Goal: Task Accomplishment & Management: Complete application form

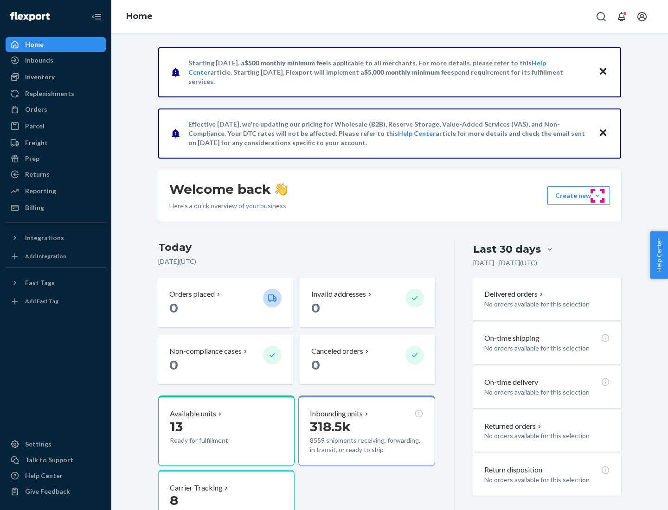
click at [597, 196] on button "Create new Create new inbound Create new order Create new product" at bounding box center [578, 195] width 63 height 19
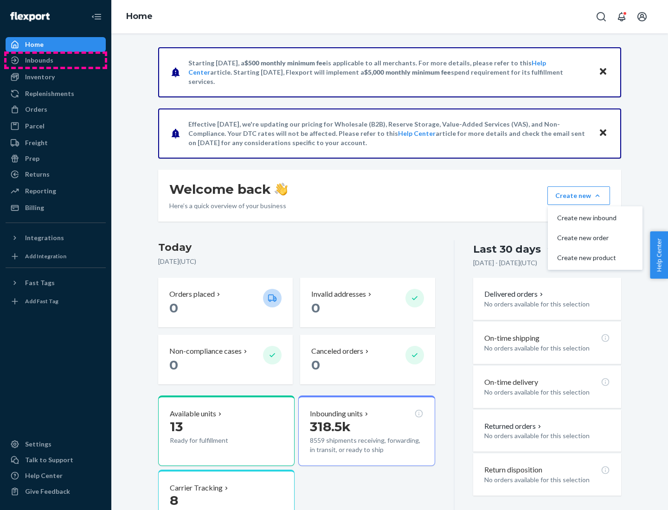
click at [56, 60] on div "Inbounds" at bounding box center [55, 60] width 98 height 13
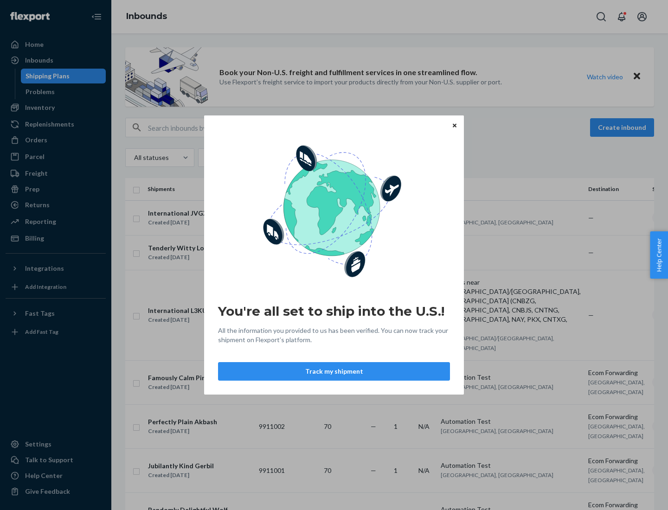
click at [56, 108] on div "You're all set to ship into the U.S.! All the information you provided to us ha…" at bounding box center [334, 255] width 668 height 510
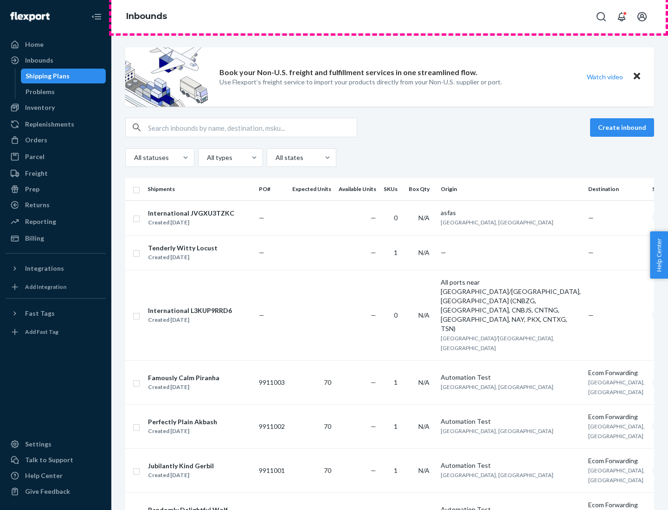
click at [389, 17] on div "Inbounds" at bounding box center [389, 16] width 556 height 33
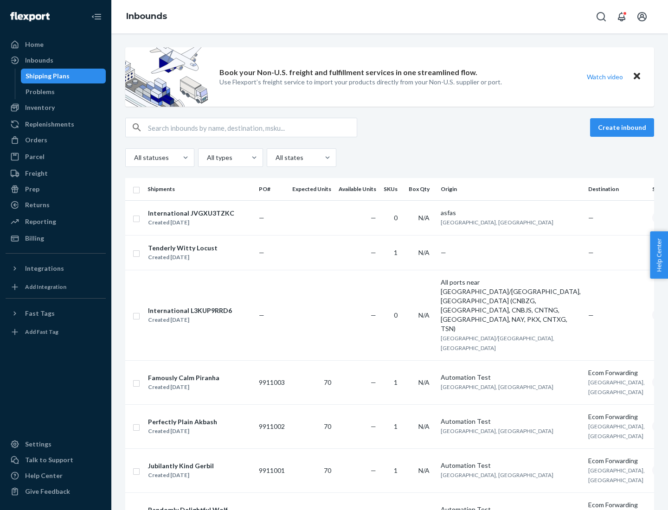
click at [389, 158] on div "All statuses All types All states" at bounding box center [389, 157] width 529 height 19
click at [46, 76] on div "Shipping Plans" at bounding box center [47, 75] width 44 height 9
click at [623, 127] on button "Create inbound" at bounding box center [622, 127] width 64 height 19
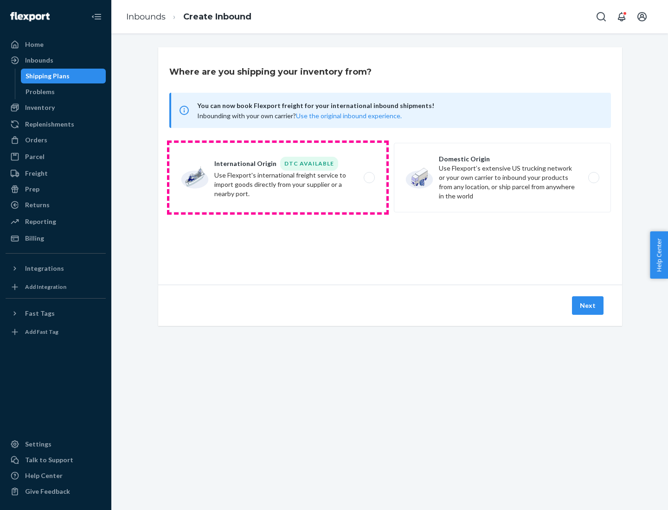
click at [278, 178] on label "International Origin DTC Available Use Flexport's international freight service…" at bounding box center [277, 178] width 217 height 70
click at [369, 178] on input "International Origin DTC Available Use Flexport's international freight service…" at bounding box center [372, 178] width 6 height 6
radio input "true"
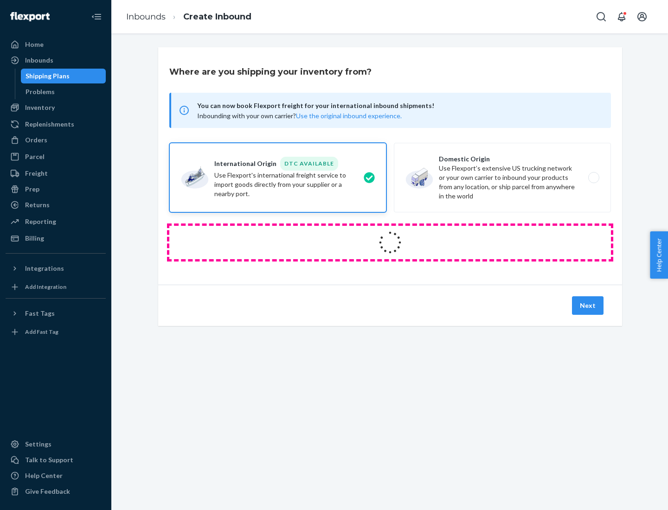
click at [390, 242] on icon at bounding box center [390, 242] width 34 height 34
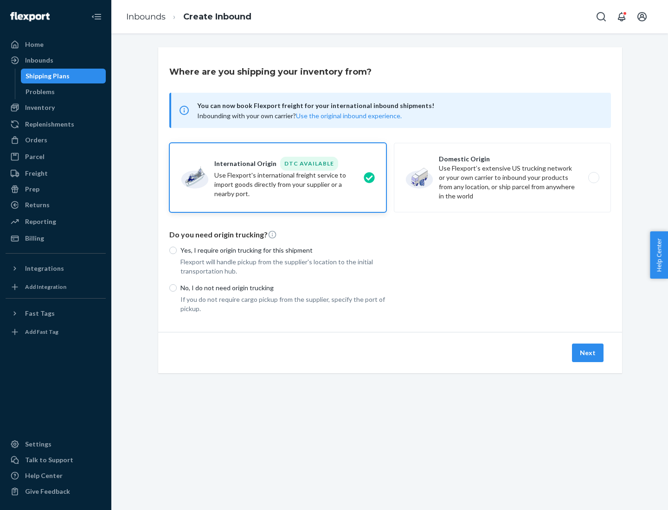
click at [283, 250] on p "Yes, I require origin trucking for this shipment" at bounding box center [283, 250] width 206 height 9
click at [177, 250] on input "Yes, I require origin trucking for this shipment" at bounding box center [172, 250] width 7 height 7
radio input "true"
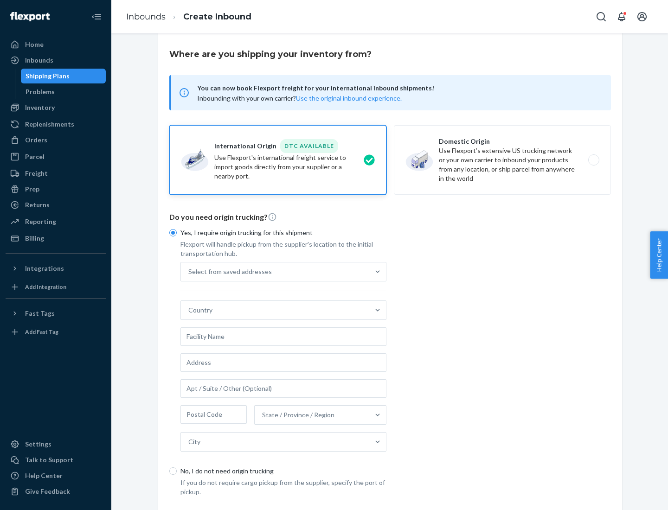
click at [275, 271] on div "Select from saved addresses" at bounding box center [275, 271] width 188 height 19
click at [189, 271] on input "Select from saved addresses" at bounding box center [188, 271] width 1 height 9
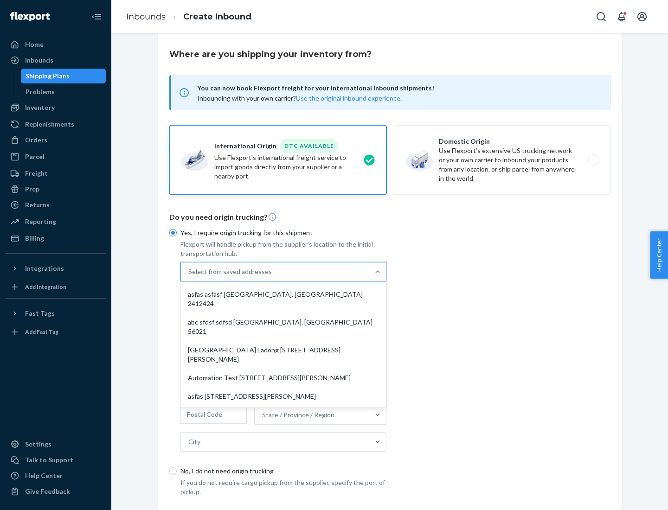
scroll to position [40, 0]
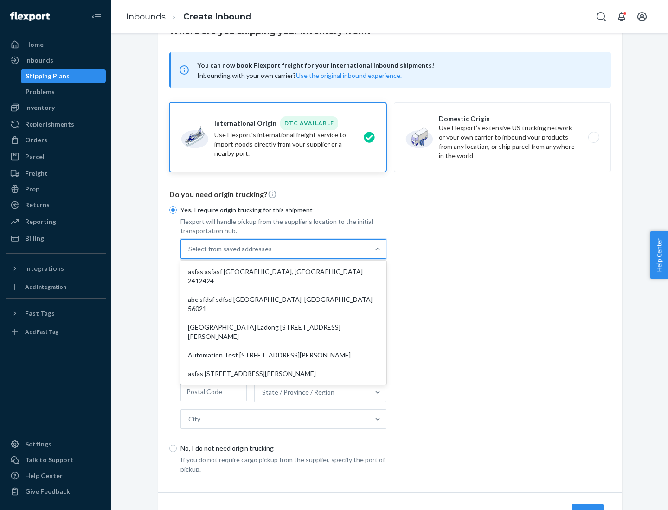
click at [283, 271] on div "asfas asfasf [GEOGRAPHIC_DATA], [GEOGRAPHIC_DATA] 2412424" at bounding box center [283, 276] width 202 height 28
click at [189, 254] on input "option asfas asfasf [GEOGRAPHIC_DATA], [GEOGRAPHIC_DATA] 2412424 focused, 1 of …" at bounding box center [188, 248] width 1 height 9
type input "asfas"
type input "asfasf"
type input "2412424"
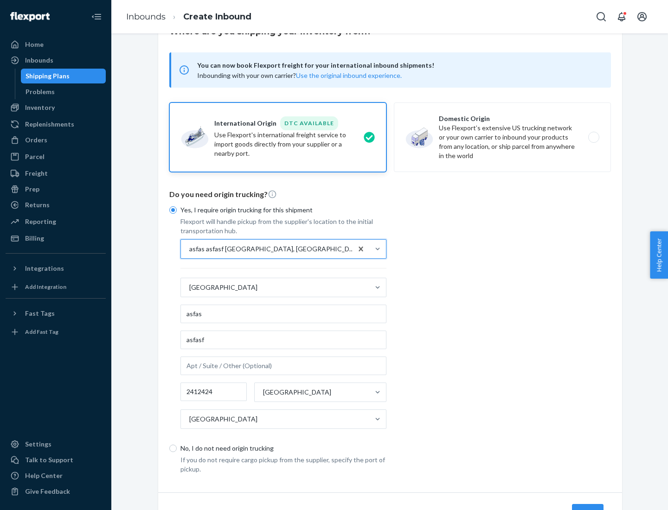
scroll to position [86, 0]
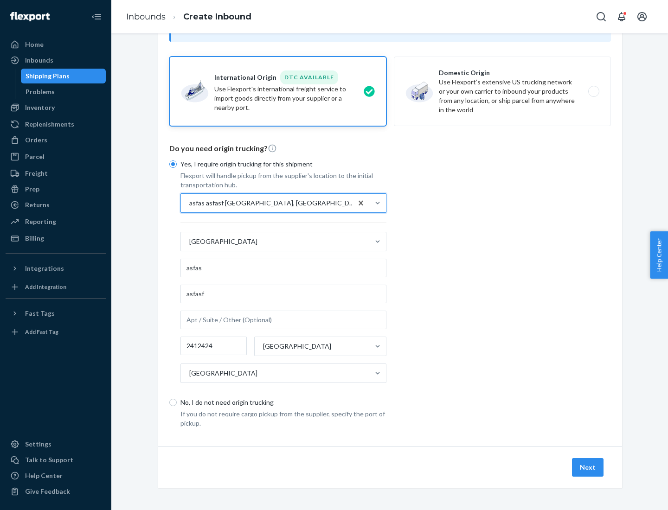
click at [588, 467] on button "Next" at bounding box center [588, 467] width 32 height 19
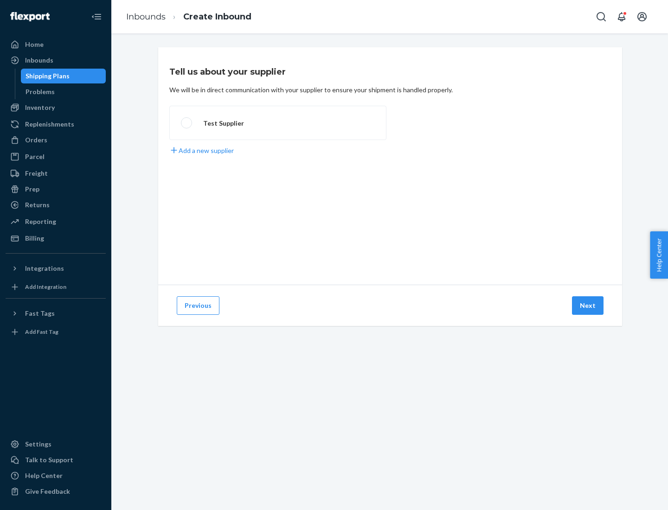
click at [278, 123] on label "Test Supplier" at bounding box center [277, 123] width 217 height 34
click at [187, 123] on input "Test Supplier" at bounding box center [184, 123] width 6 height 6
radio input "true"
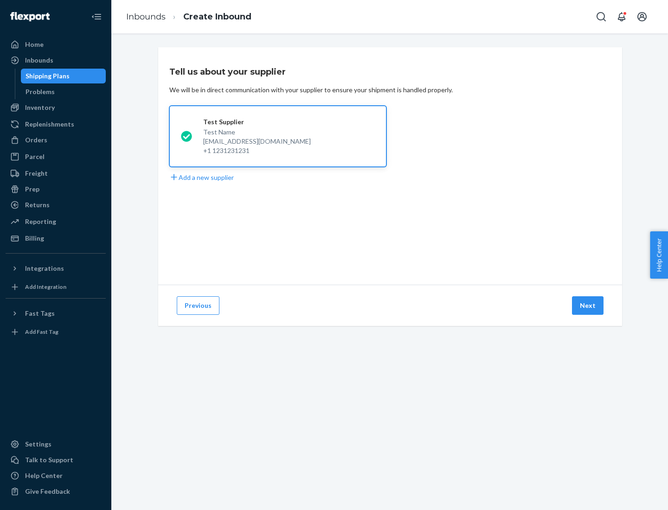
click at [588, 306] on button "Next" at bounding box center [588, 305] width 32 height 19
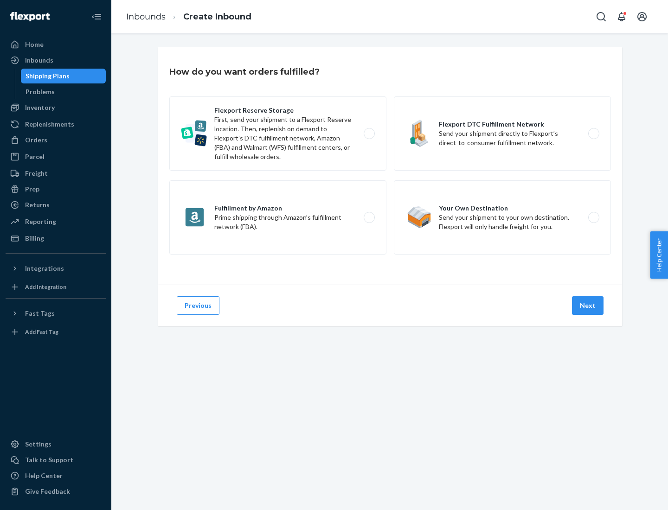
click at [278, 217] on label "Fulfillment by Amazon Prime shipping through Amazon’s fulfillment network (FBA)." at bounding box center [277, 217] width 217 height 74
click at [369, 217] on input "Fulfillment by Amazon Prime shipping through Amazon’s fulfillment network (FBA)." at bounding box center [372, 218] width 6 height 6
radio input "true"
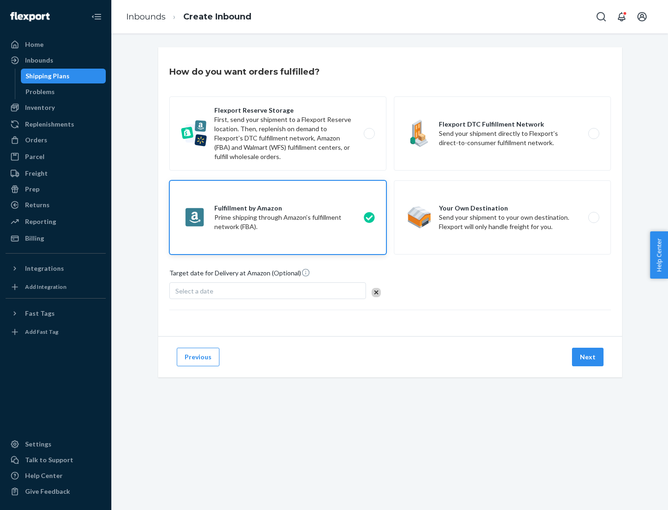
click at [588, 357] on button "Next" at bounding box center [588, 357] width 32 height 19
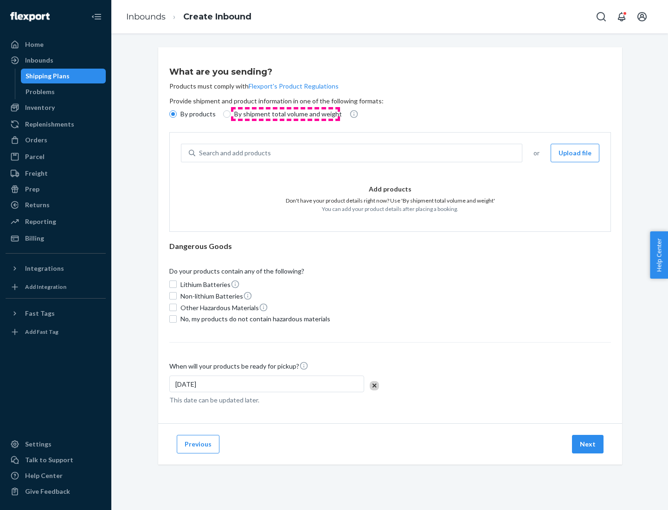
click at [285, 114] on p "By shipment total volume and weight" at bounding box center [288, 113] width 108 height 9
click at [230, 114] on input "By shipment total volume and weight" at bounding box center [226, 113] width 7 height 7
radio input "true"
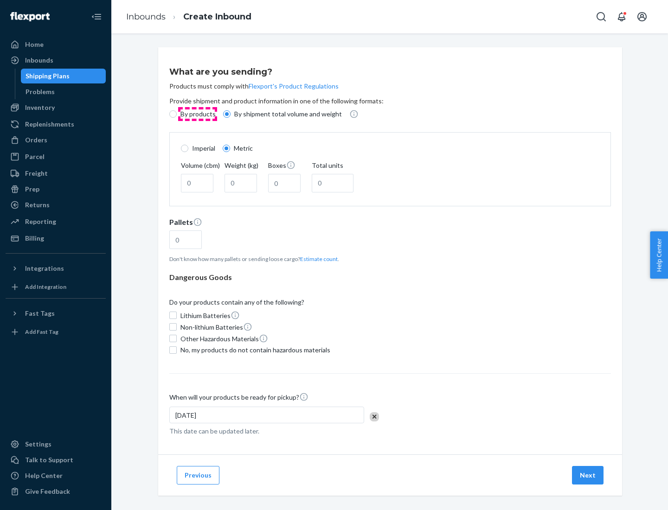
click at [197, 114] on p "By products" at bounding box center [197, 113] width 35 height 9
click at [177, 114] on input "By products" at bounding box center [172, 113] width 7 height 7
radio input "true"
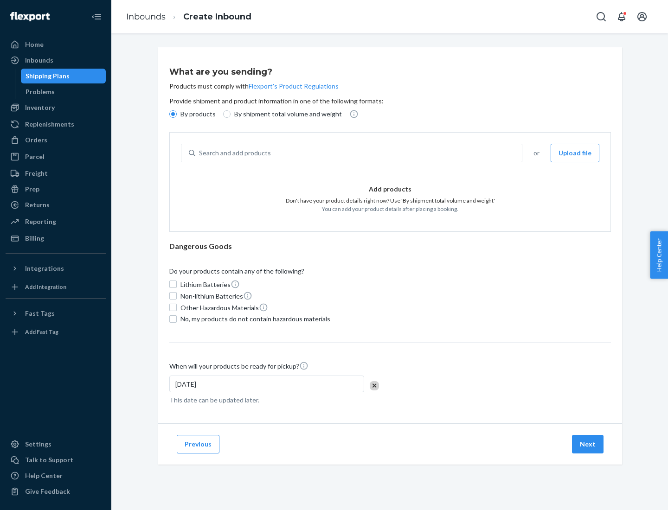
click at [359, 153] on div "Search and add products" at bounding box center [358, 153] width 326 height 17
click at [200, 153] on input "Search and add products" at bounding box center [199, 152] width 1 height 9
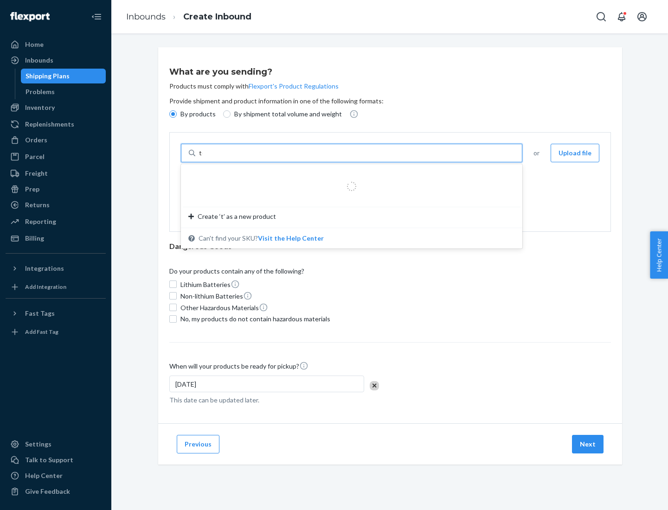
type input "test"
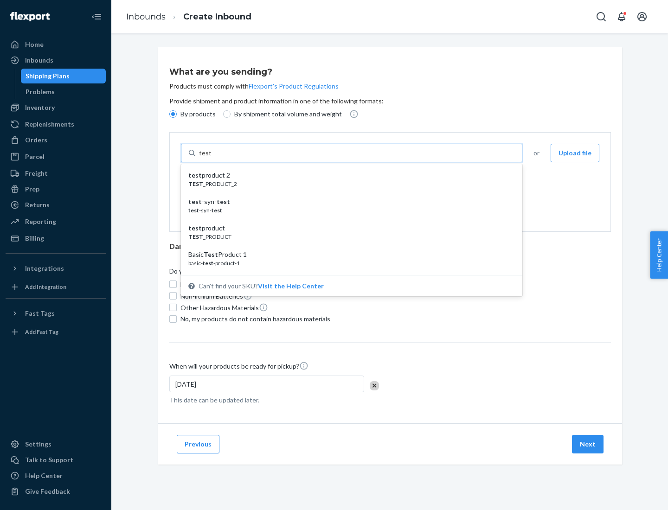
click at [348, 175] on div "test product 2" at bounding box center [347, 175] width 319 height 9
click at [211, 158] on input "test" at bounding box center [205, 152] width 12 height 9
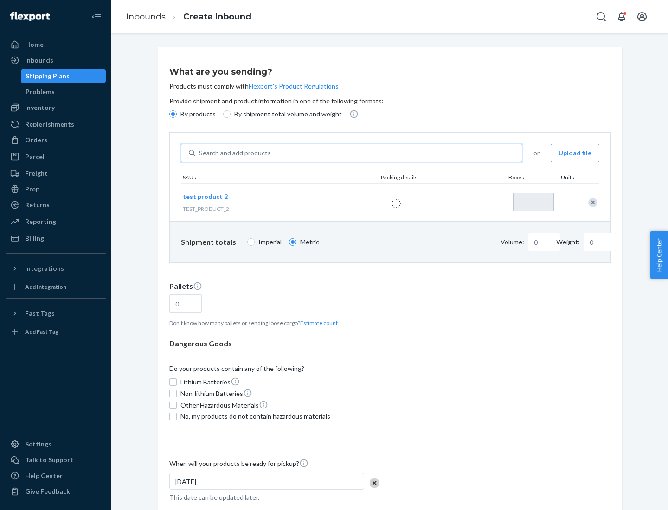
type input "1"
type input "0.02"
type input "22.23"
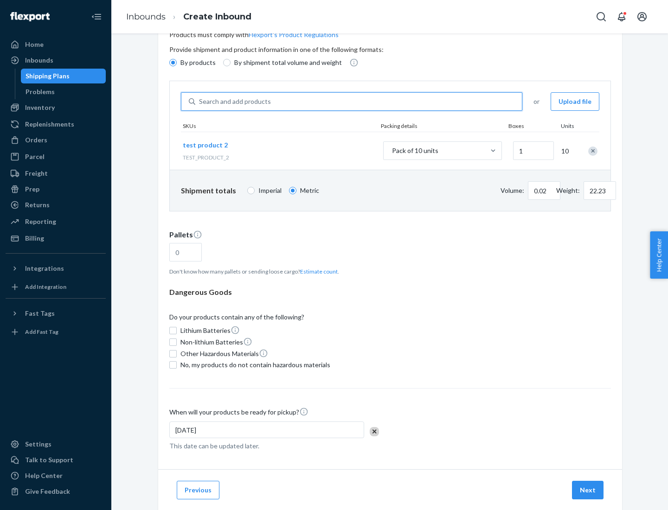
click at [317, 271] on button "Estimate count" at bounding box center [319, 272] width 38 height 8
type input "1"
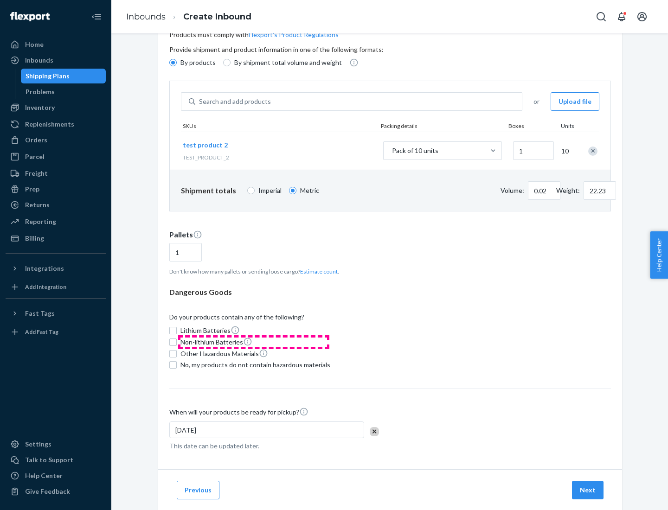
scroll to position [74, 0]
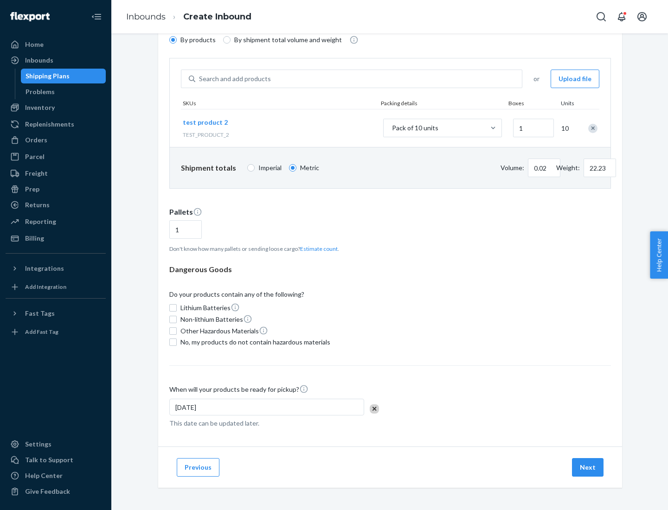
click at [254, 342] on span "No, my products do not contain hazardous materials" at bounding box center [255, 342] width 150 height 9
click at [177, 342] on input "No, my products do not contain hazardous materials" at bounding box center [172, 341] width 7 height 7
checkbox input "true"
click at [588, 467] on button "Next" at bounding box center [588, 467] width 32 height 19
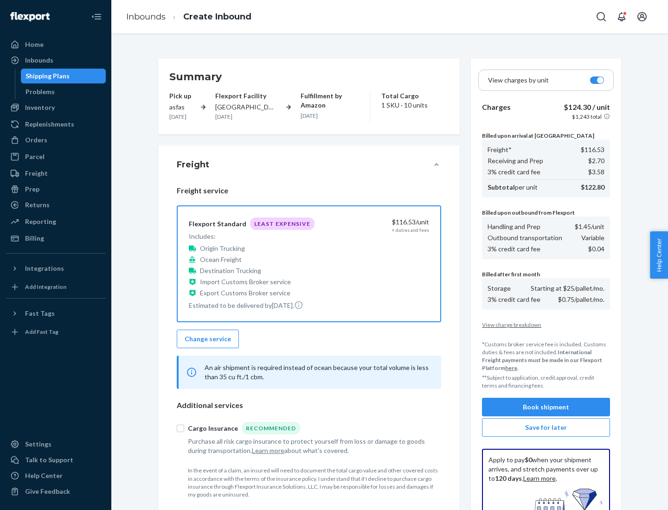
scroll to position [135, 0]
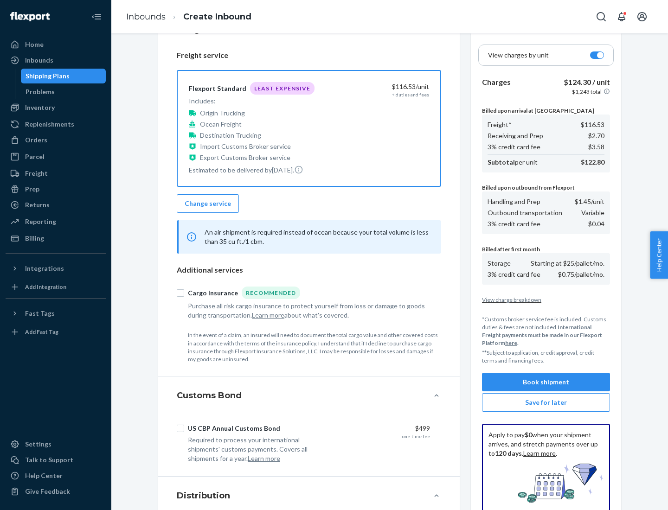
click at [546, 382] on button "Book shipment" at bounding box center [546, 382] width 128 height 19
